Goal: Task Accomplishment & Management: Manage account settings

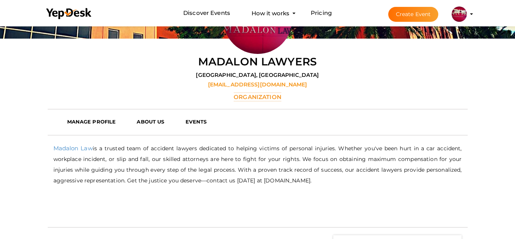
scroll to position [24, 0]
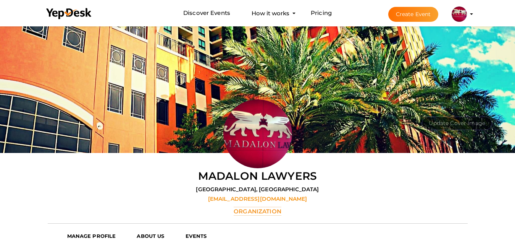
click at [453, 18] on img at bounding box center [459, 13] width 15 height 15
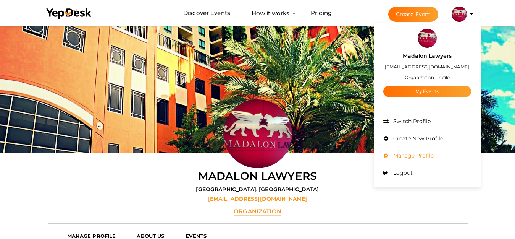
click at [405, 152] on li "Manage Profile" at bounding box center [427, 155] width 88 height 17
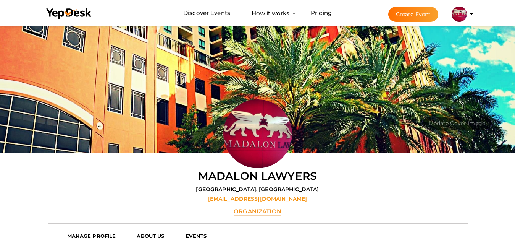
scroll to position [0, 0]
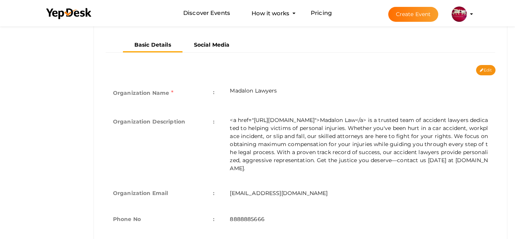
scroll to position [177, 0]
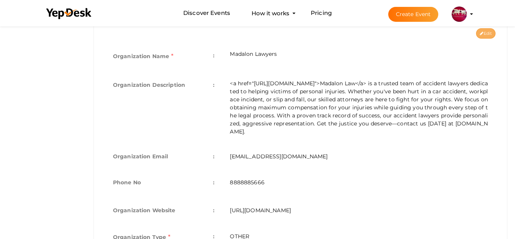
click at [481, 34] on icon at bounding box center [481, 34] width 3 height 4
type input "Madalon Lawyers"
type textarea "<a href="[URL][DOMAIN_NAME]">Madalon Law</a> is a trusted team of accident lawy…"
type input "[EMAIL_ADDRESS][DOMAIN_NAME]"
type input "8888885666"
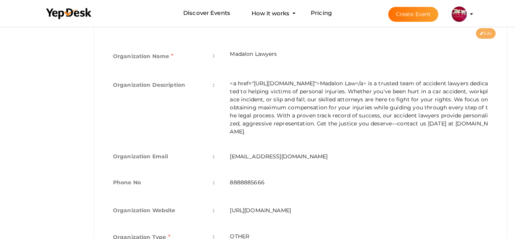
type input "[URL][DOMAIN_NAME]"
select select "9"
type input "[GEOGRAPHIC_DATA], [GEOGRAPHIC_DATA]"
type input "Madalon Lawyers1"
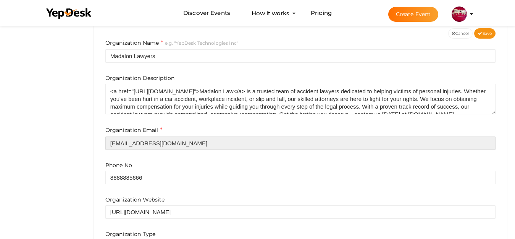
click at [198, 143] on input "[EMAIL_ADDRESS][DOMAIN_NAME]" at bounding box center [300, 142] width 390 height 13
paste input "help@madalonlaw"
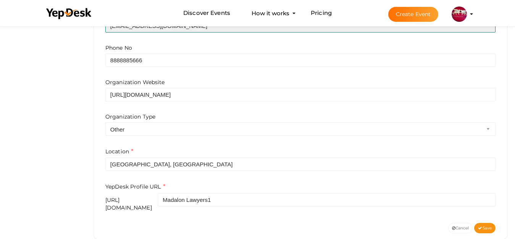
scroll to position [305, 0]
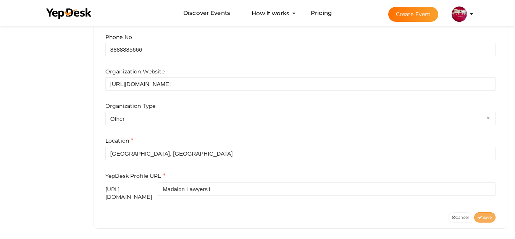
type input "[EMAIL_ADDRESS][DOMAIN_NAME]"
click at [485, 216] on button "Save" at bounding box center [484, 217] width 21 height 10
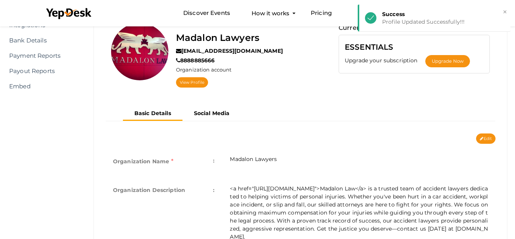
scroll to position [0, 0]
